Goal: Task Accomplishment & Management: Manage account settings

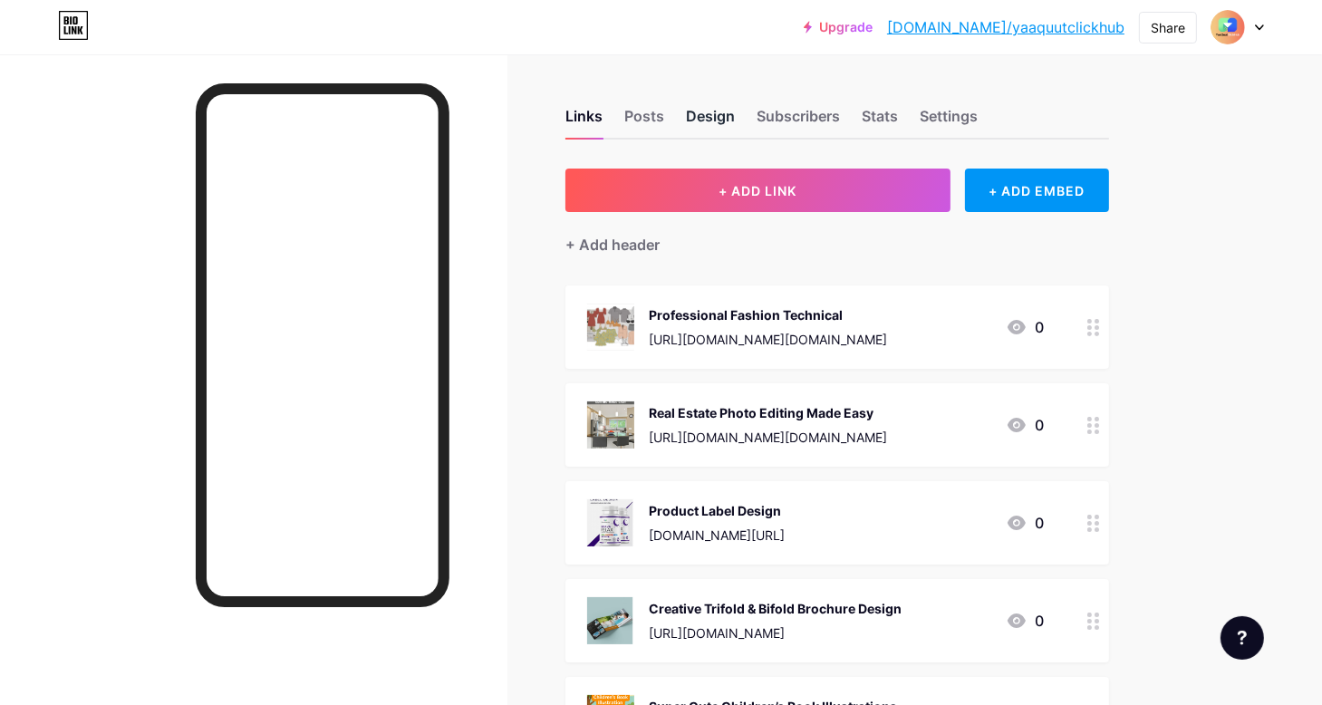
click at [727, 119] on div "Design" at bounding box center [710, 121] width 49 height 33
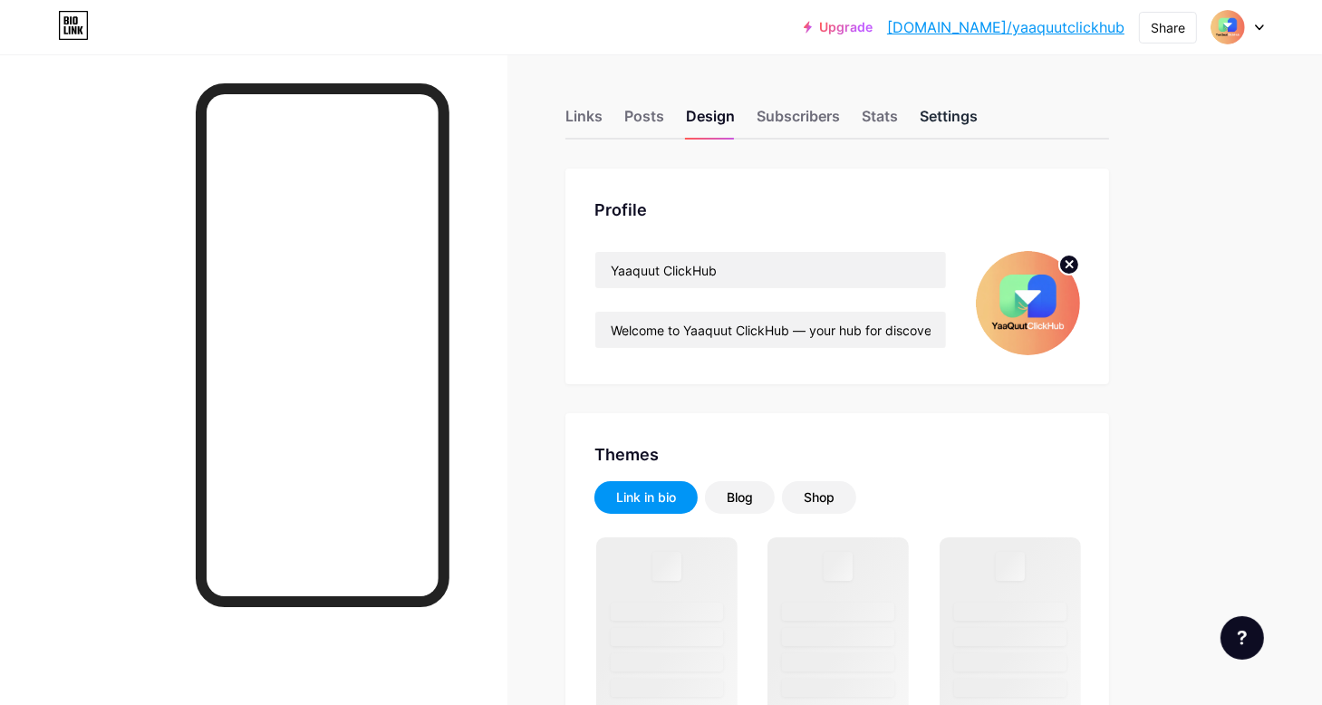
click at [939, 117] on div "Settings" at bounding box center [949, 121] width 58 height 33
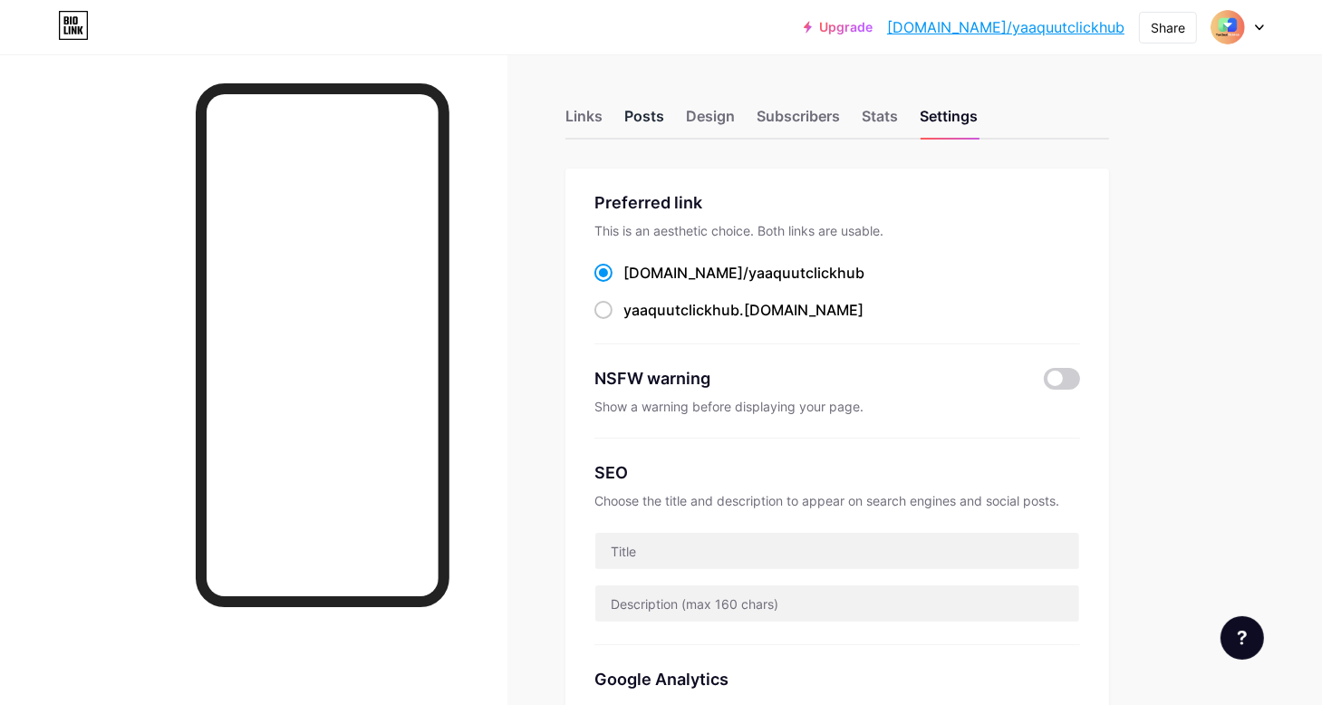
click at [633, 120] on div "Posts" at bounding box center [644, 121] width 40 height 33
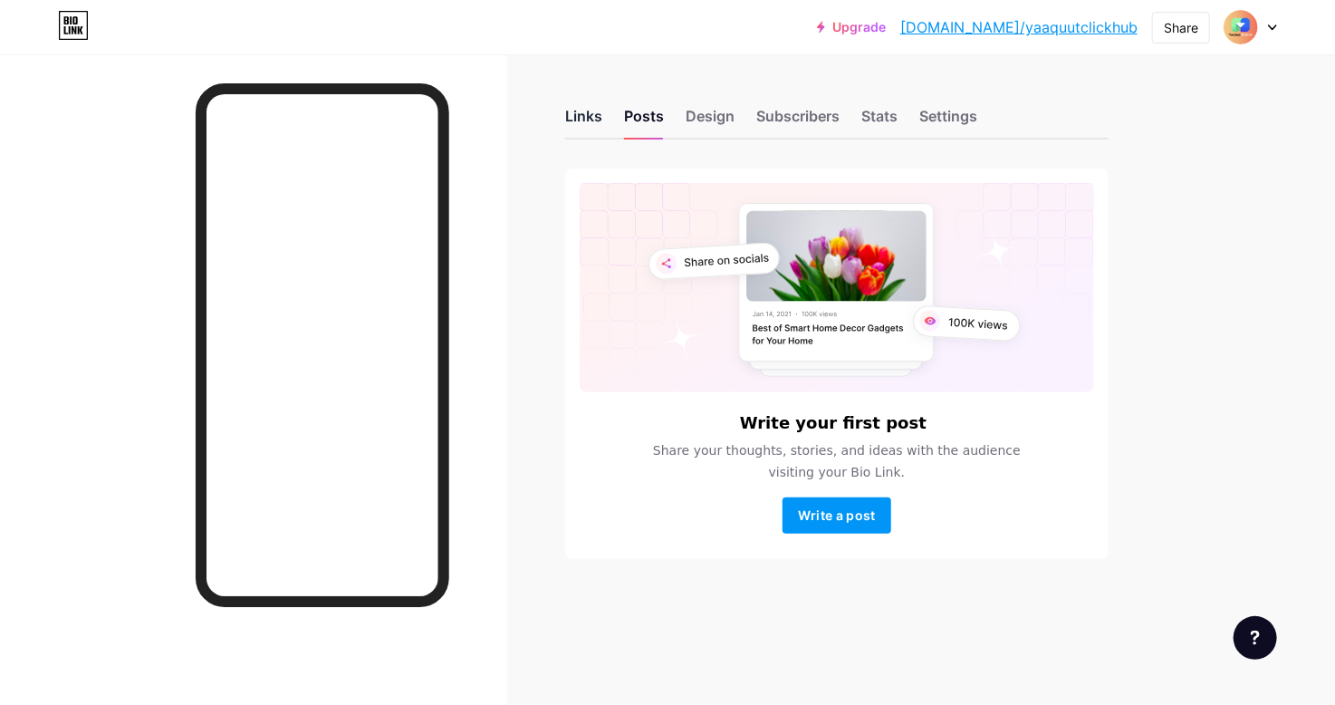
click at [594, 120] on div "Links" at bounding box center [583, 121] width 37 height 33
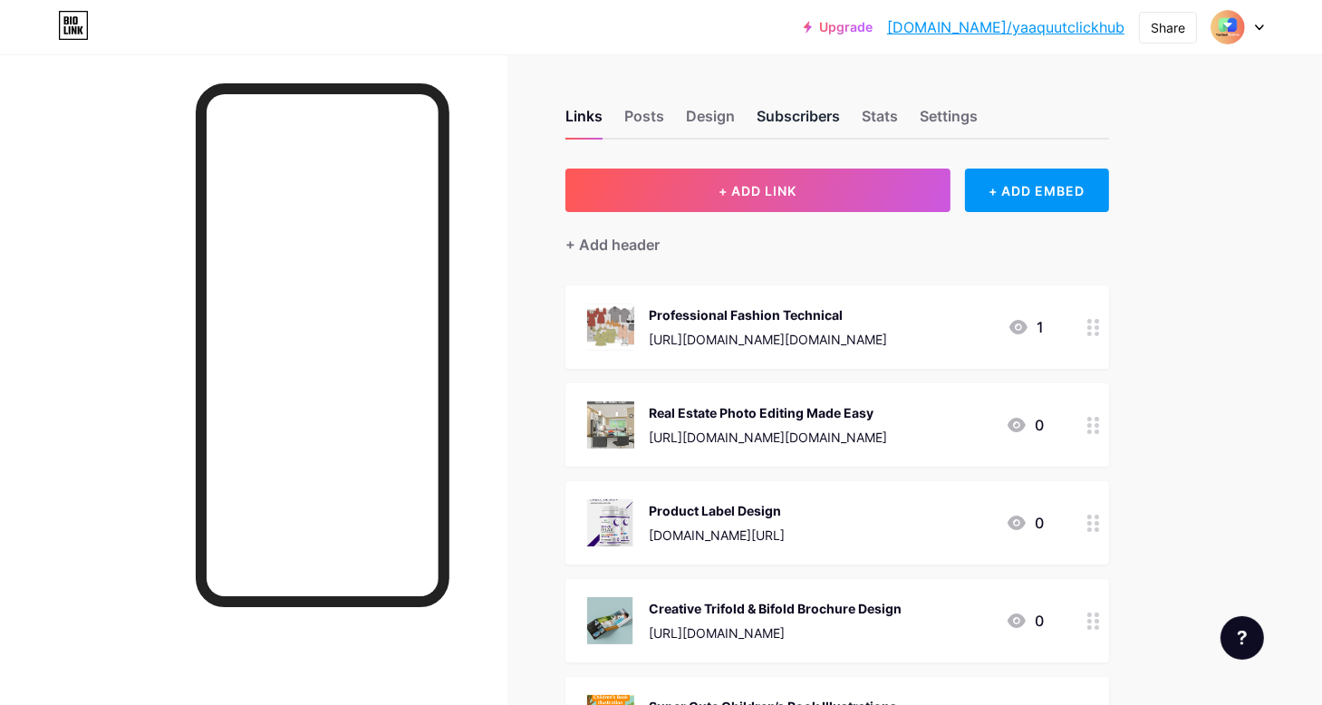
click at [793, 120] on div "Subscribers" at bounding box center [797, 121] width 83 height 33
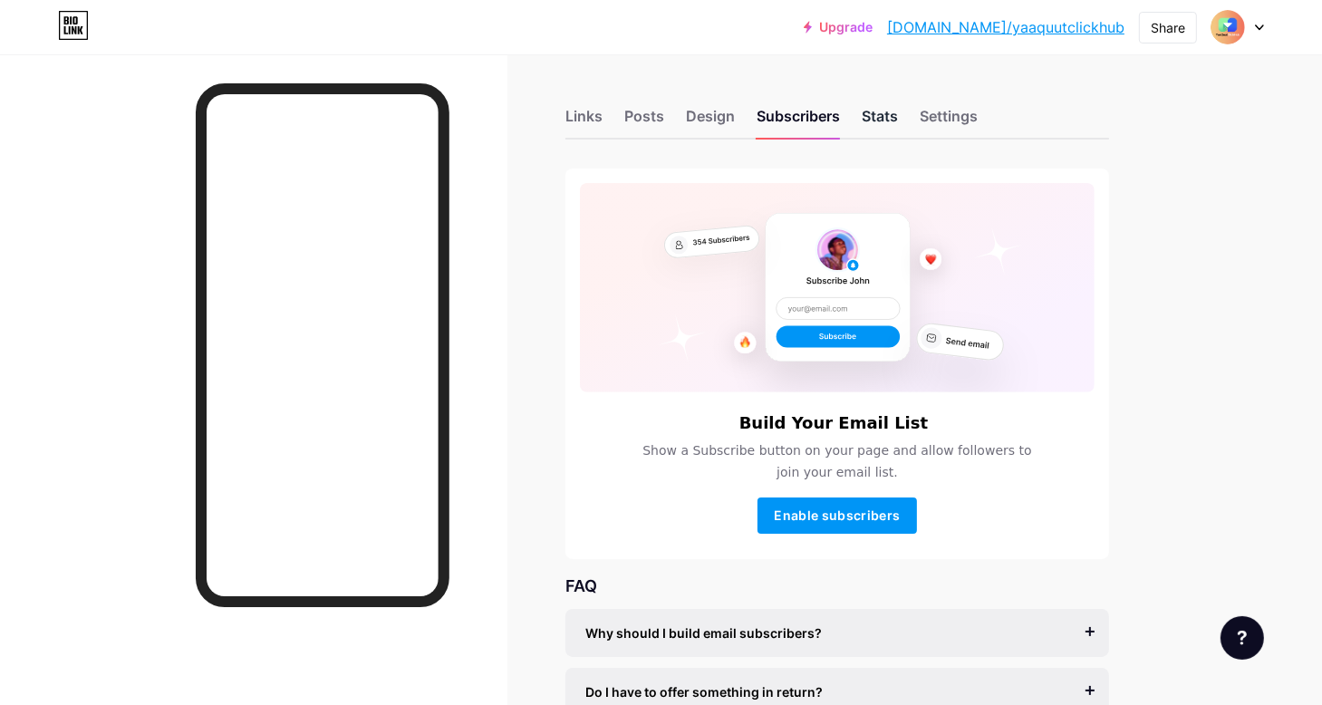
click at [866, 117] on div "Stats" at bounding box center [880, 121] width 36 height 33
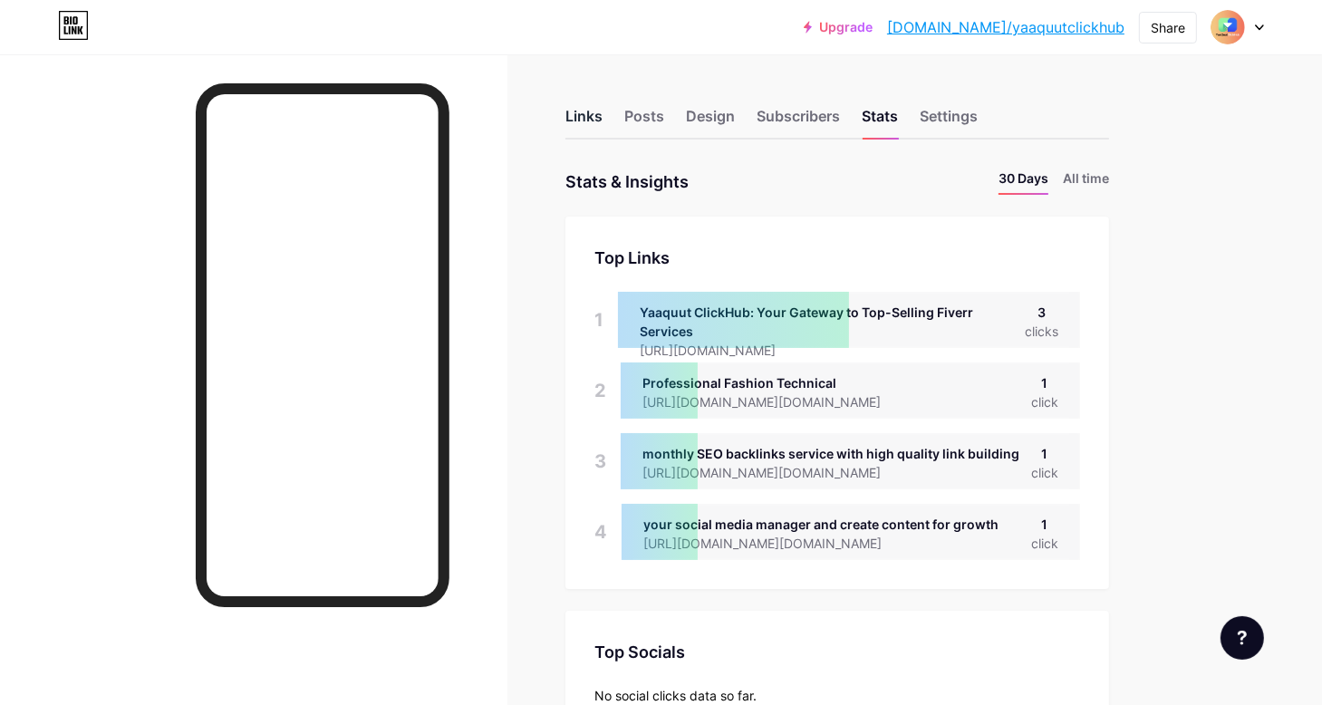
click at [593, 117] on div "Links" at bounding box center [583, 121] width 37 height 33
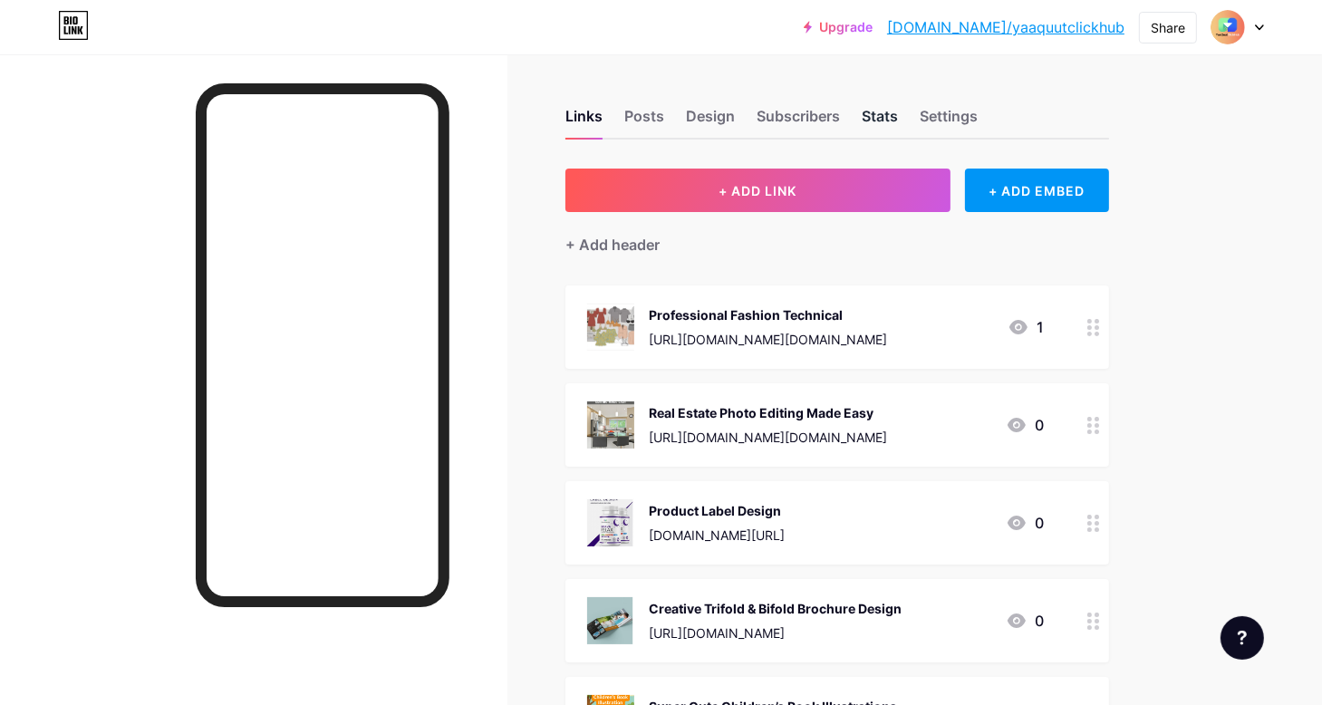
click at [888, 117] on div "Stats" at bounding box center [880, 121] width 36 height 33
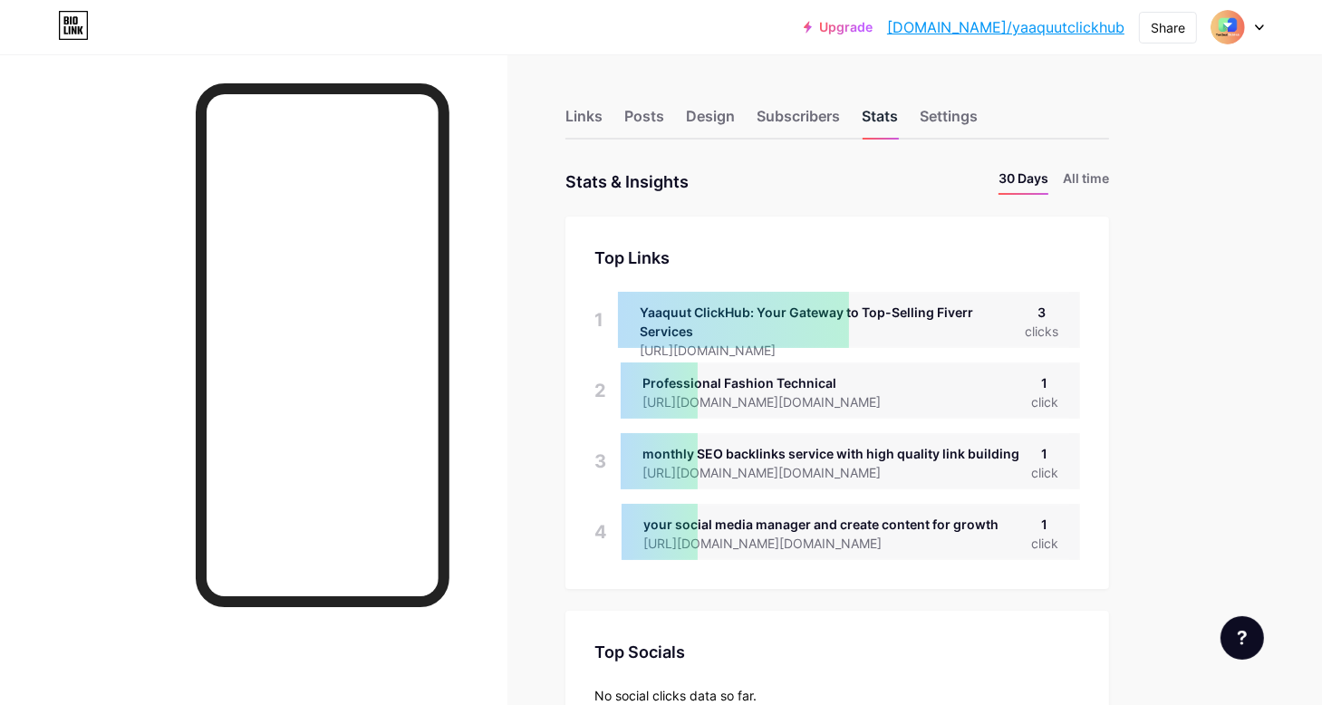
scroll to position [704, 1322]
click at [944, 117] on div "Settings" at bounding box center [949, 121] width 58 height 33
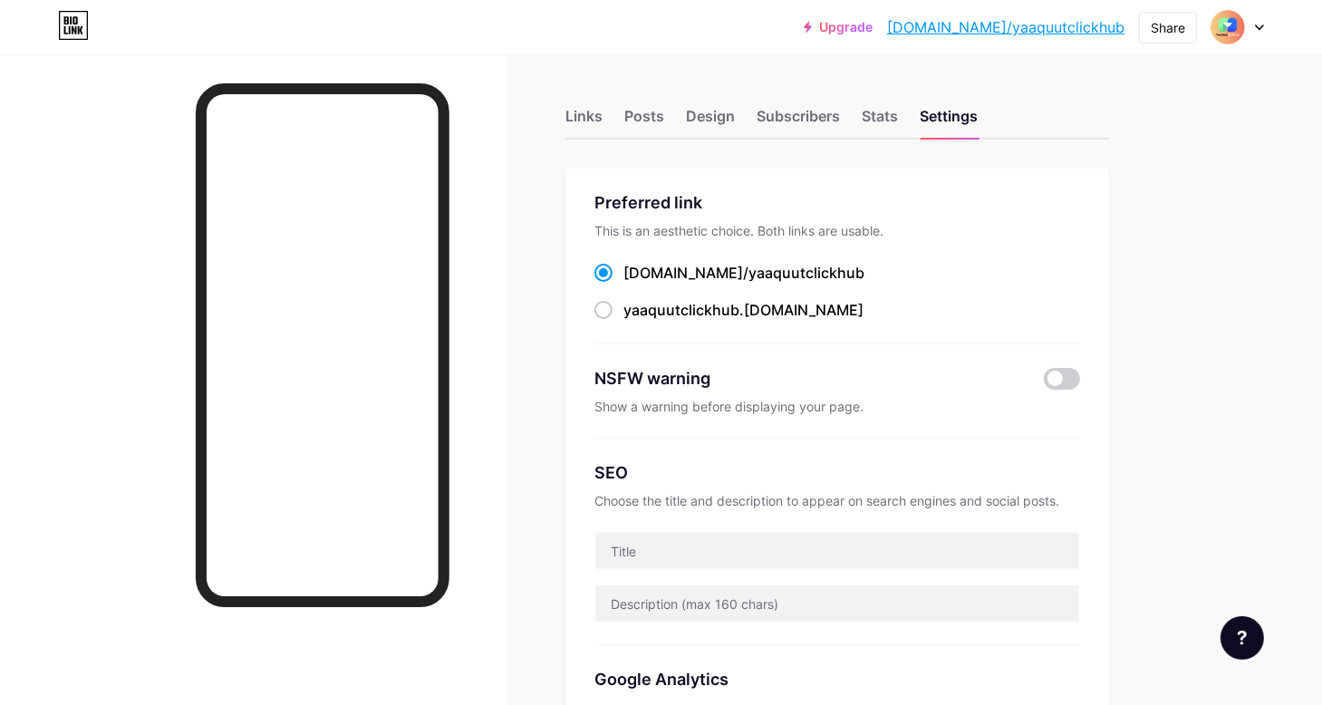
click at [1257, 28] on icon at bounding box center [1259, 27] width 9 height 6
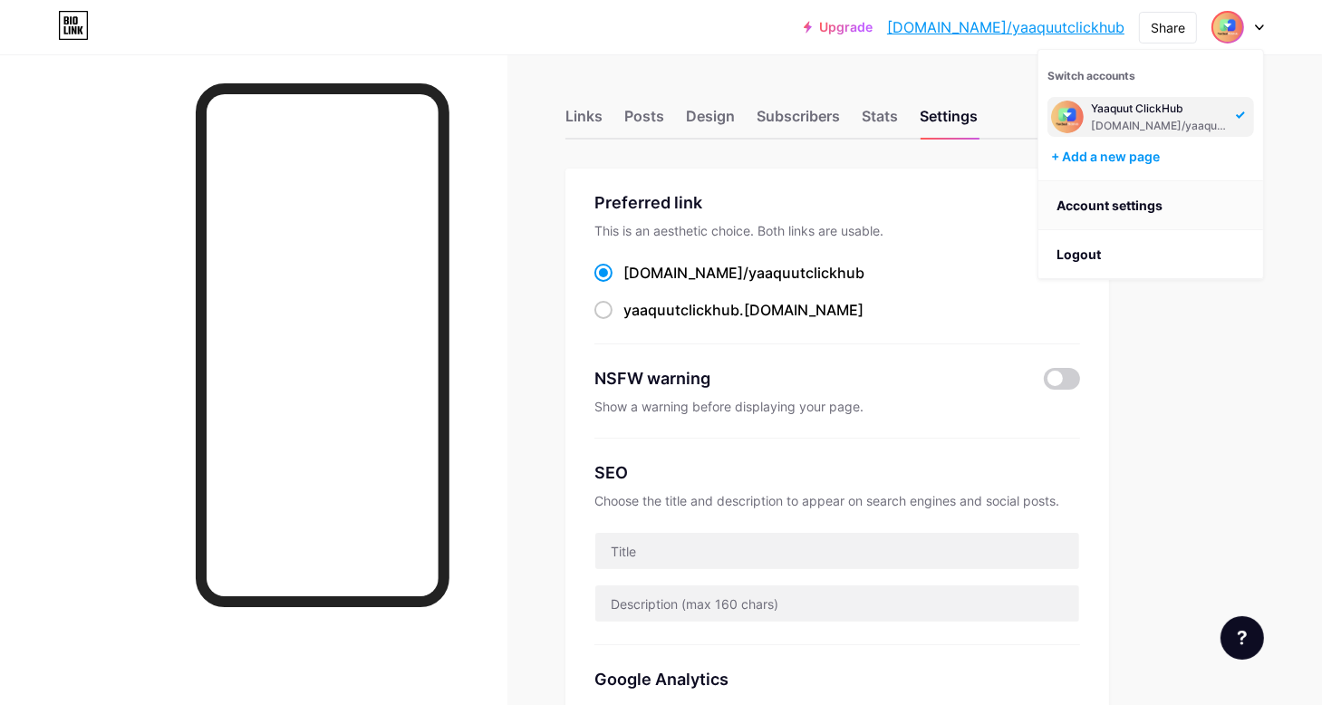
click at [1119, 204] on link "Account settings" at bounding box center [1150, 205] width 225 height 49
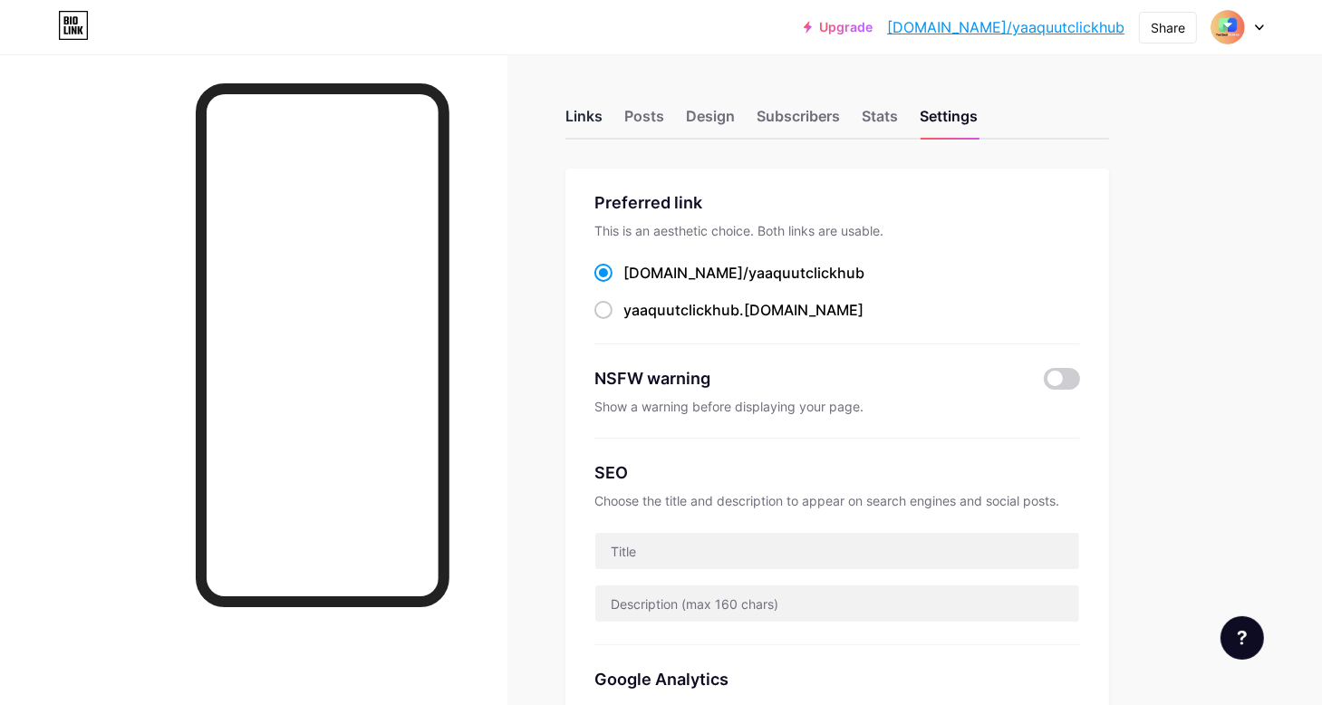
click at [573, 123] on div "Links" at bounding box center [583, 121] width 37 height 33
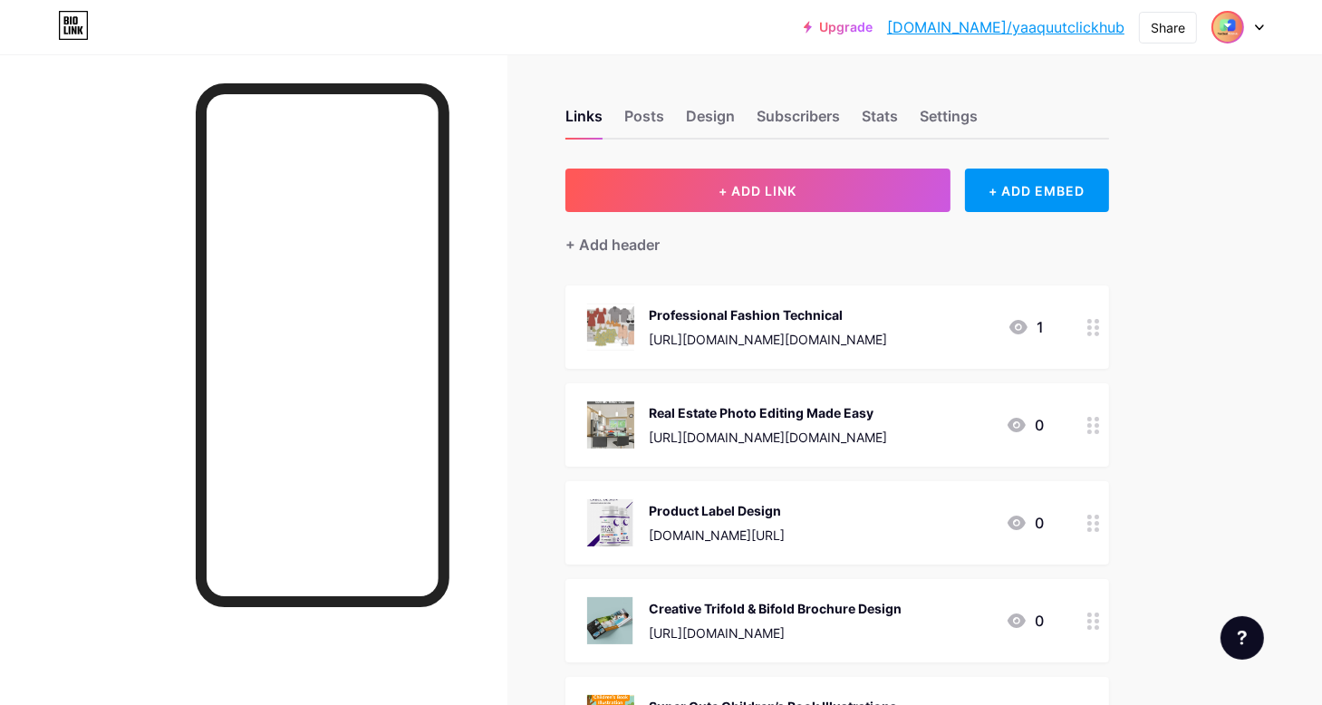
click at [1232, 31] on img at bounding box center [1227, 27] width 29 height 29
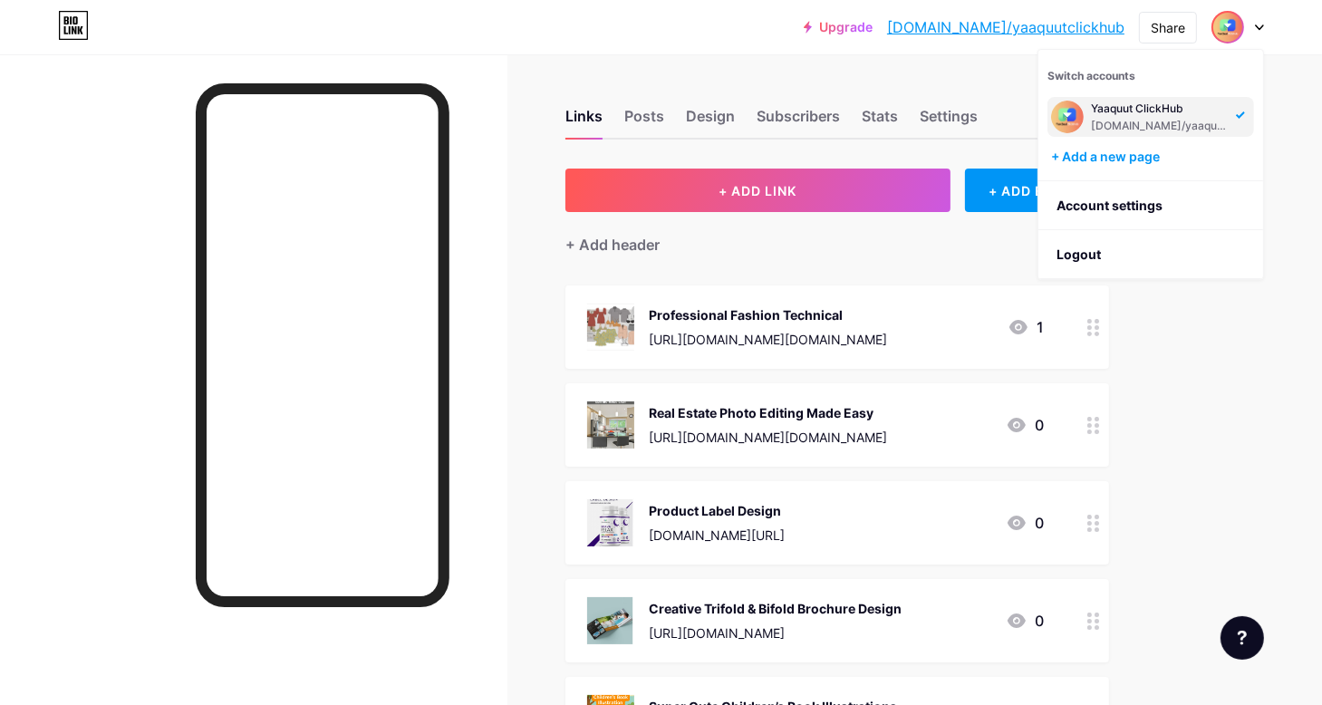
click at [1147, 113] on div "Yaaquut ClickHub" at bounding box center [1161, 108] width 140 height 14
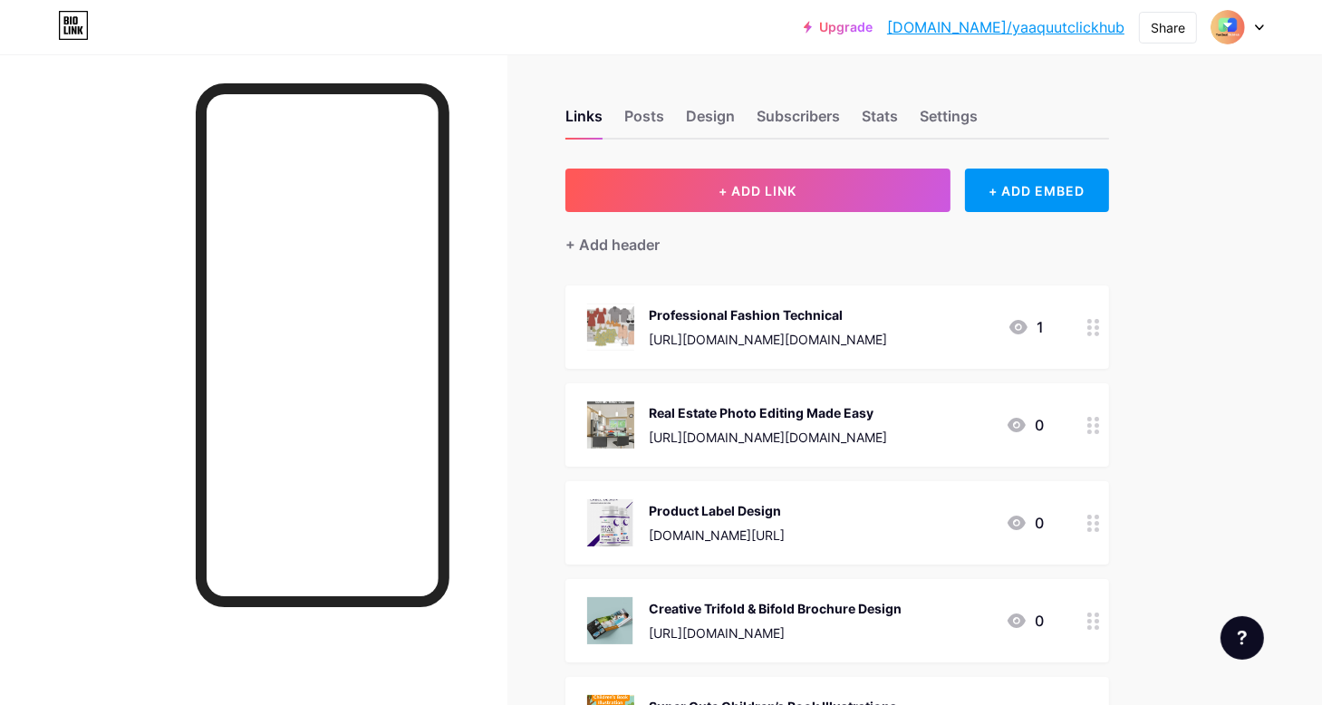
click at [1257, 30] on icon at bounding box center [1259, 27] width 9 height 6
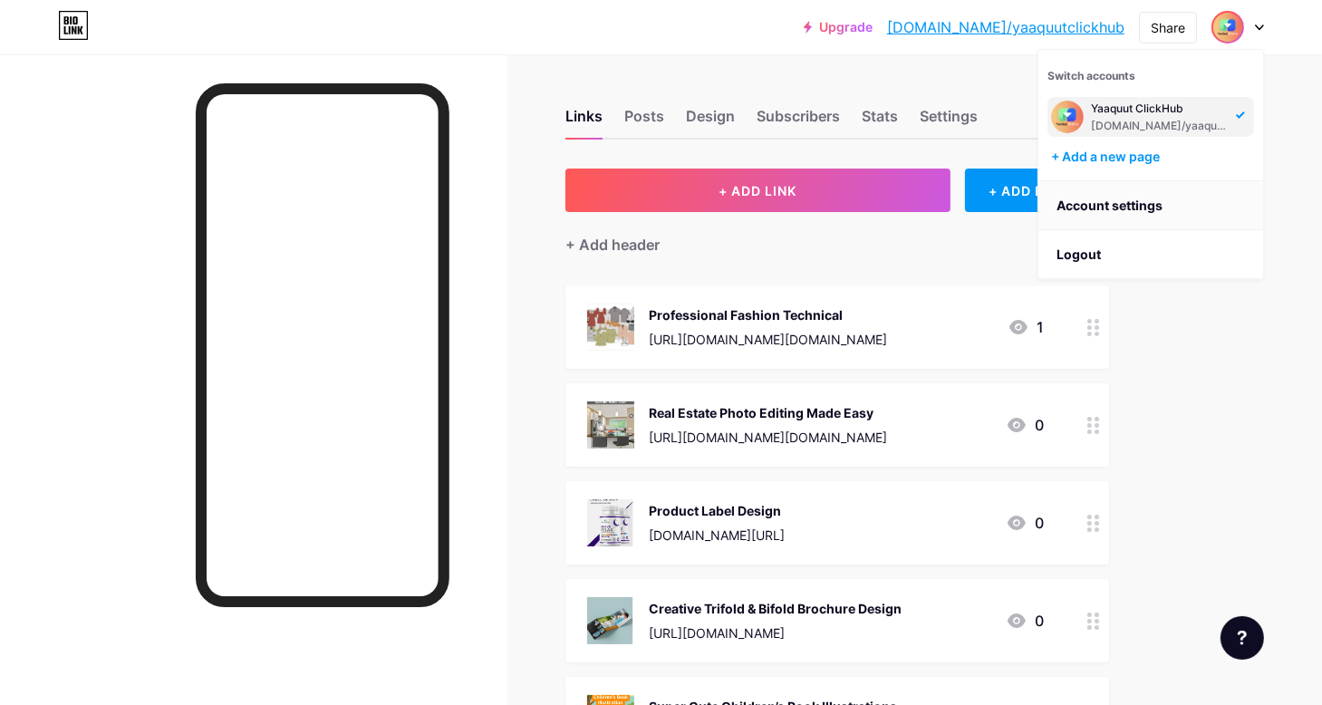
click at [1093, 209] on link "Account settings" at bounding box center [1150, 205] width 225 height 49
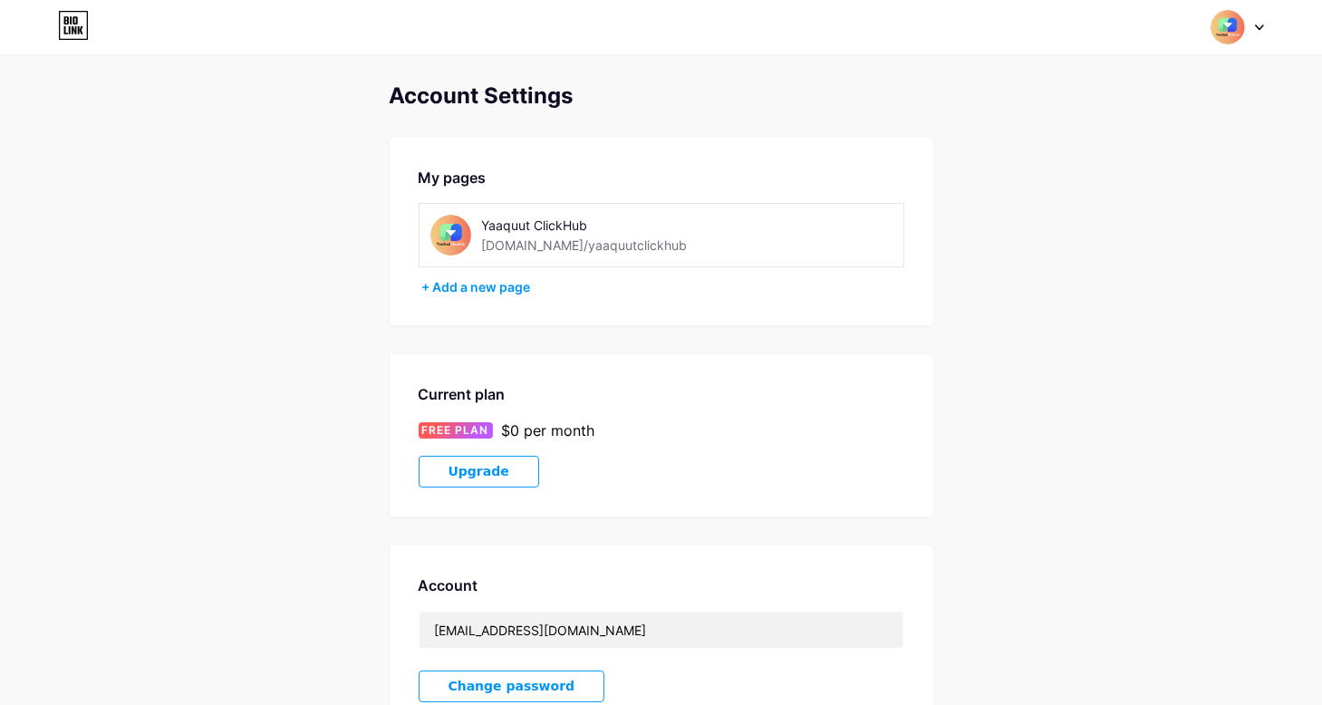
click at [543, 246] on div "[DOMAIN_NAME]/yaaquutclickhub" at bounding box center [585, 245] width 206 height 19
click at [457, 241] on img at bounding box center [450, 235] width 41 height 41
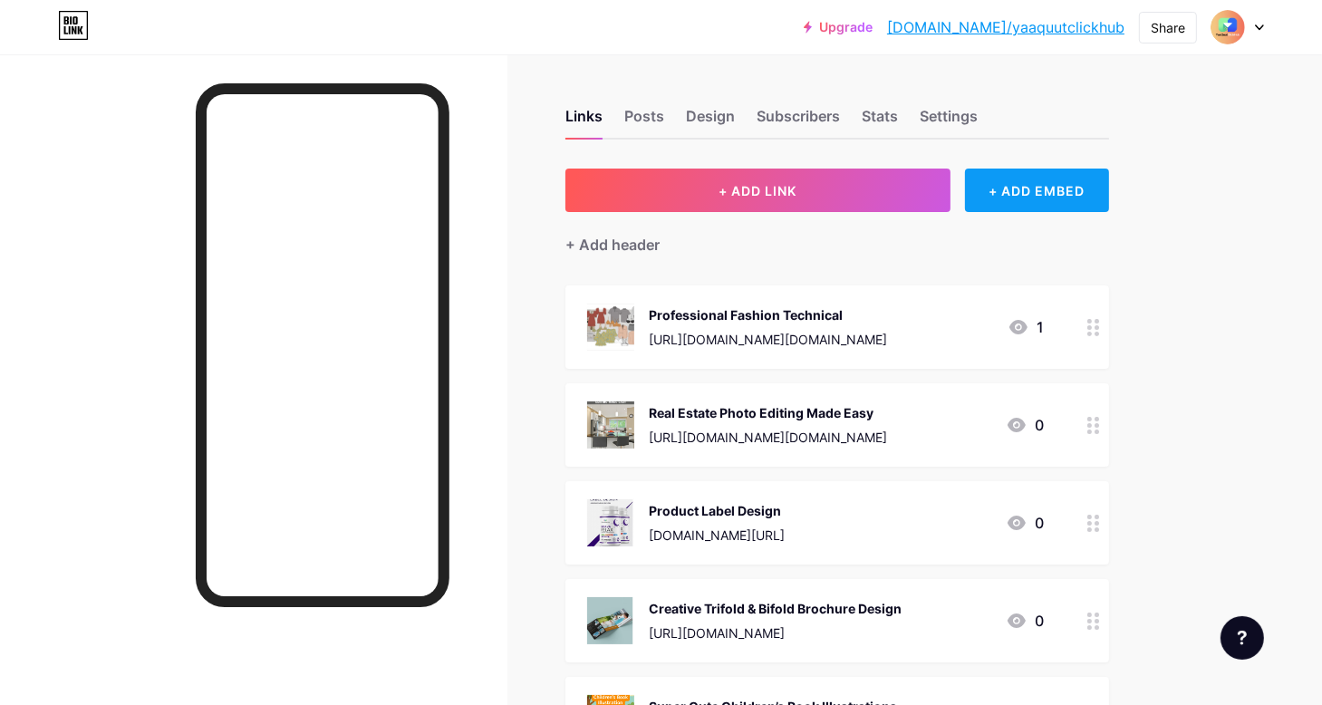
click at [1048, 200] on div "+ ADD EMBED" at bounding box center [1037, 190] width 144 height 43
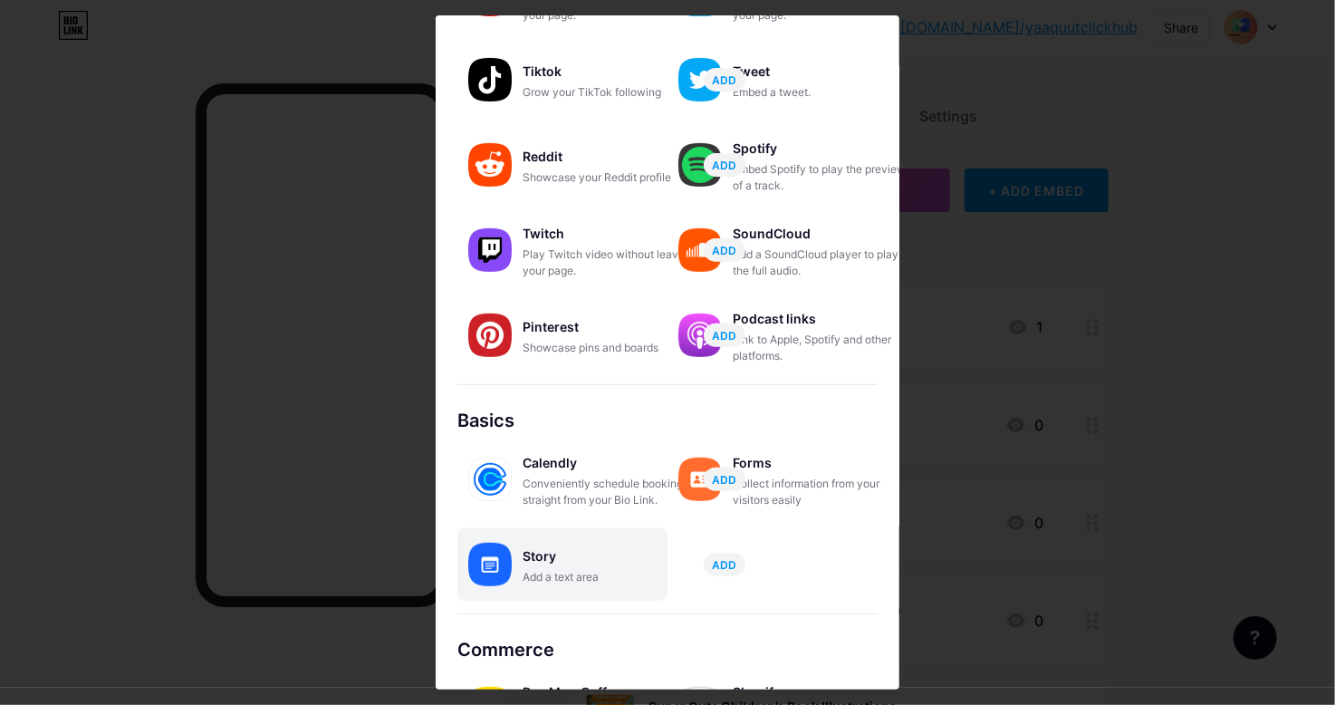
scroll to position [249, 0]
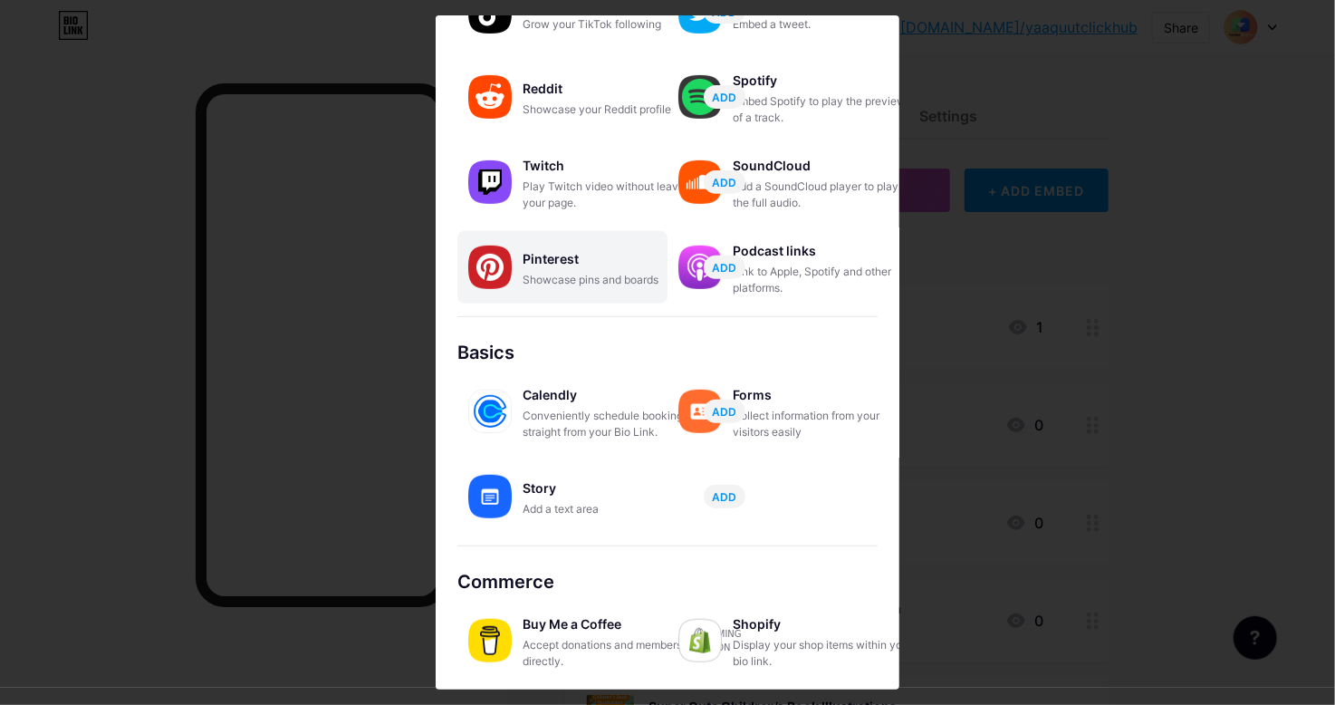
click at [598, 282] on div "Showcase pins and boards" at bounding box center [613, 280] width 181 height 16
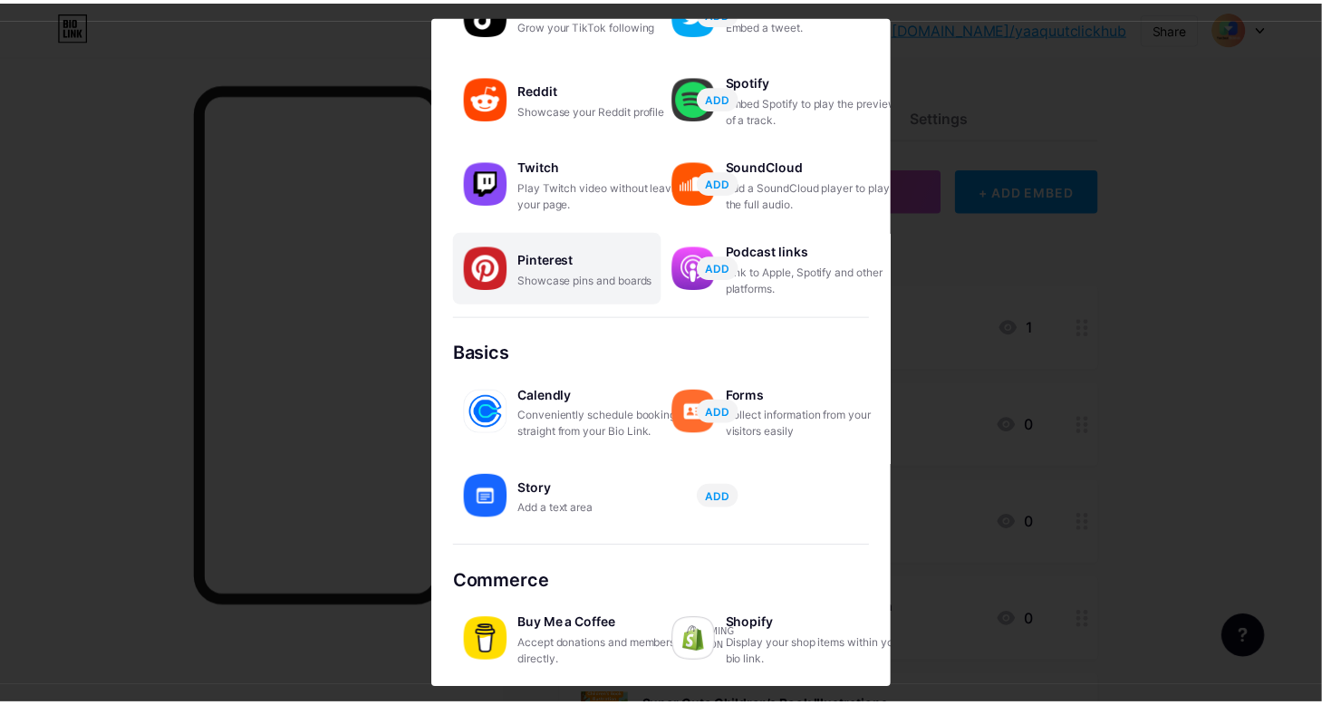
scroll to position [0, 0]
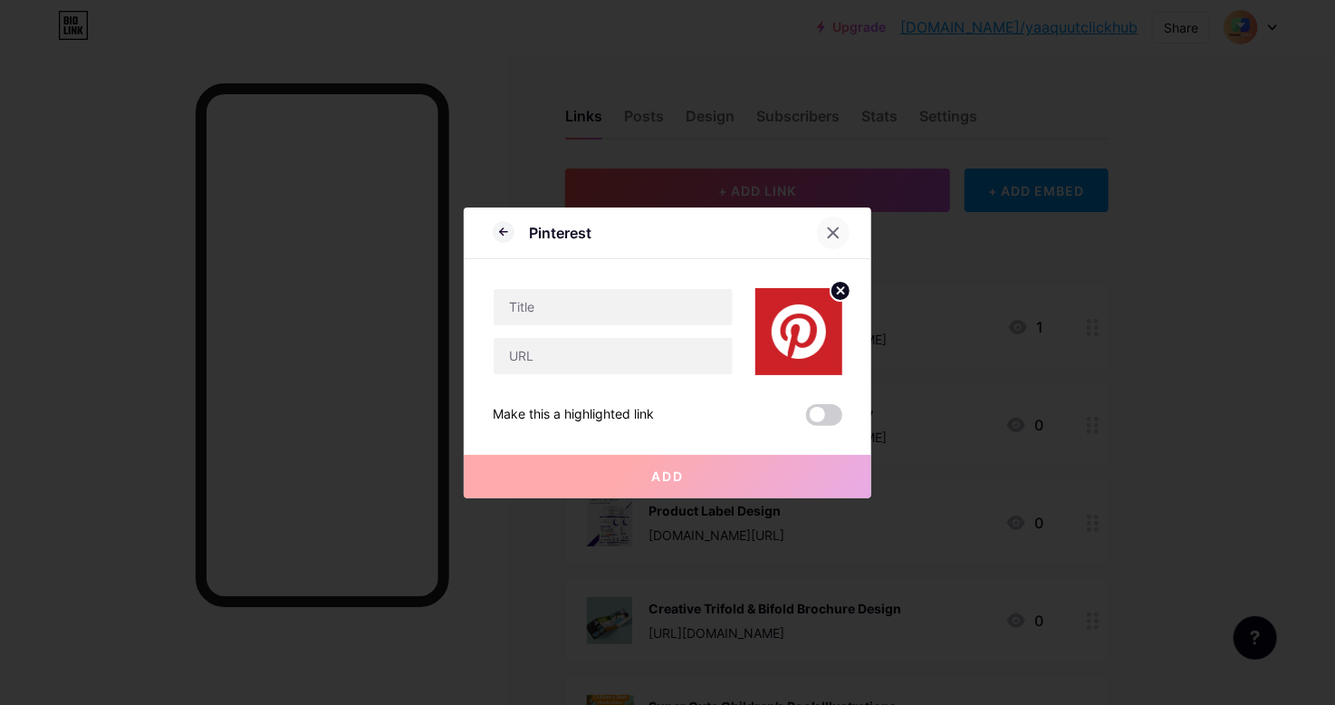
click at [841, 226] on icon at bounding box center [833, 233] width 14 height 14
